Goal: Navigation & Orientation: Find specific page/section

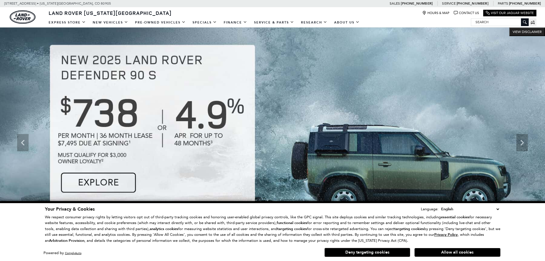
click at [468, 249] on button "Allow all cookies" at bounding box center [458, 252] width 86 height 9
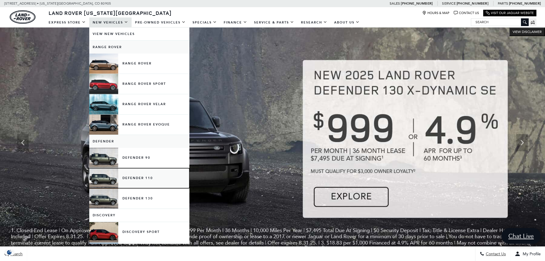
click at [150, 179] on link "Defender 110" at bounding box center [139, 178] width 100 height 20
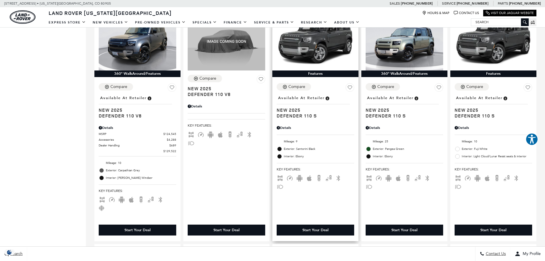
scroll to position [372, 0]
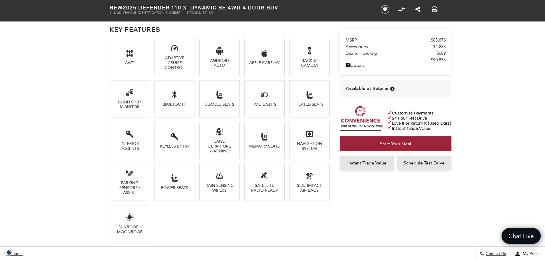
scroll to position [630, 0]
